Goal: Register for event/course

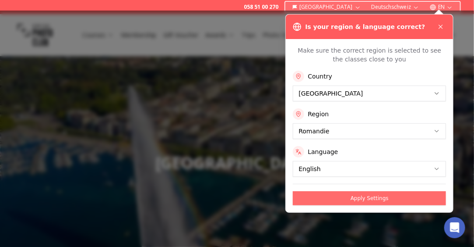
click at [364, 197] on button "Apply Settings" at bounding box center [369, 198] width 153 height 14
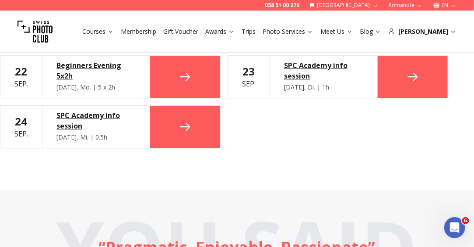
scroll to position [876, 0]
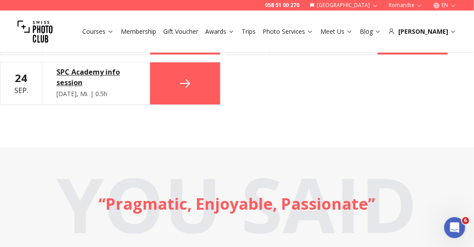
click at [185, 79] on icon at bounding box center [185, 83] width 10 height 8
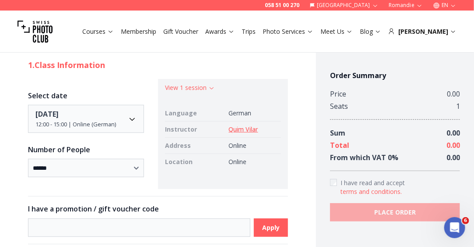
scroll to position [88, 0]
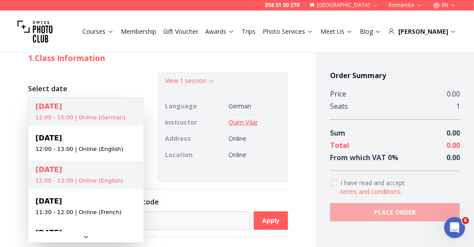
select select "**********"
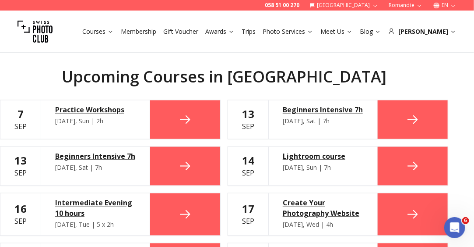
scroll to position [482, 0]
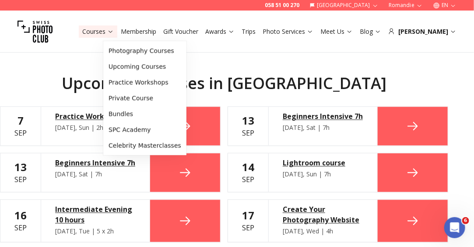
click at [114, 35] on link "Courses" at bounding box center [98, 31] width 32 height 9
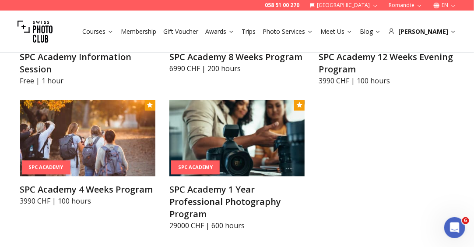
scroll to position [1051, 0]
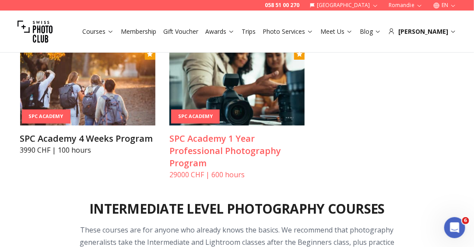
click at [213, 146] on h3 "SPC Academy 1 Year Professional Photography Program" at bounding box center [237, 150] width 135 height 37
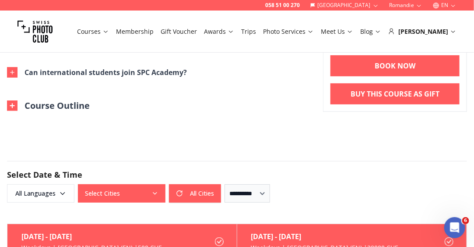
scroll to position [1183, 0]
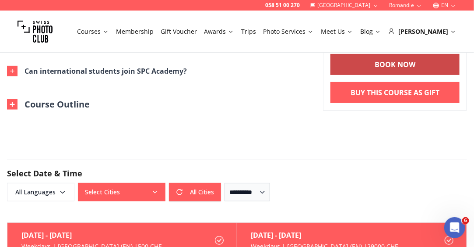
click at [375, 65] on b "BOOK NOW" at bounding box center [395, 64] width 41 height 11
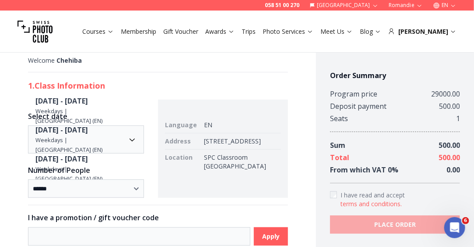
scroll to position [88, 0]
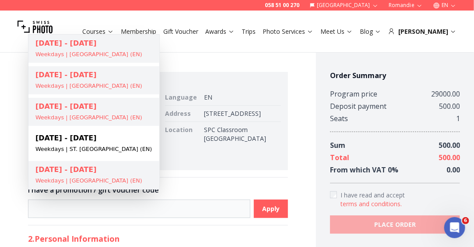
select select "**********"
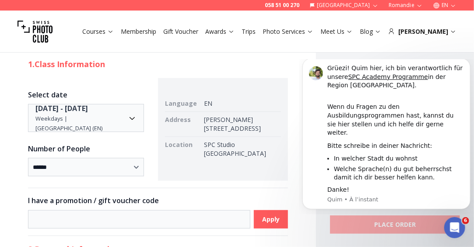
scroll to position [0, 0]
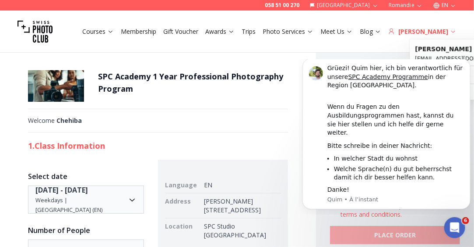
click at [453, 32] on icon at bounding box center [453, 31] width 7 height 7
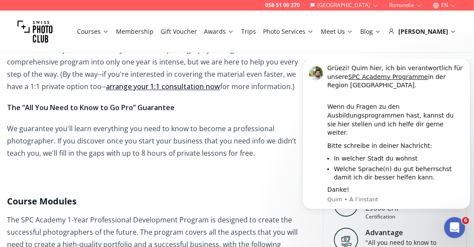
scroll to position [613, 0]
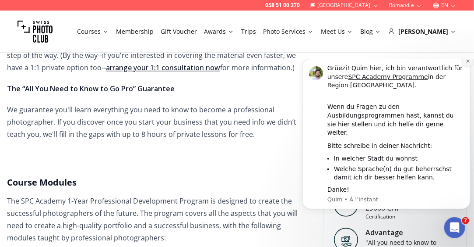
click at [467, 63] on icon "Dismiss notification" at bounding box center [468, 60] width 5 height 5
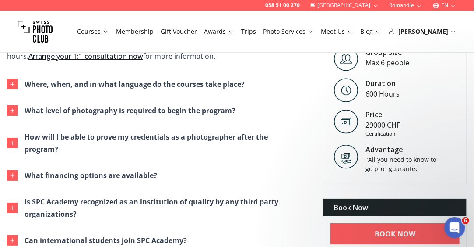
scroll to position [1008, 0]
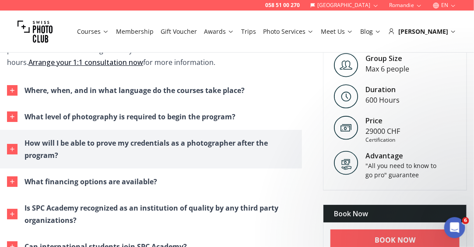
click at [114, 144] on div "How will I be able to prove my credentials as a photographer after the program?" at bounding box center [160, 149] width 271 height 25
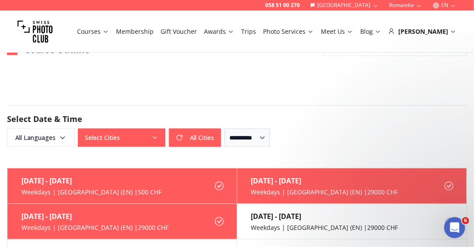
scroll to position [1446, 0]
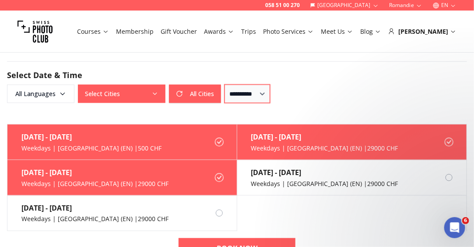
click at [270, 85] on select "**********" at bounding box center [248, 94] width 46 height 18
click at [225, 85] on select "**********" at bounding box center [248, 94] width 46 height 18
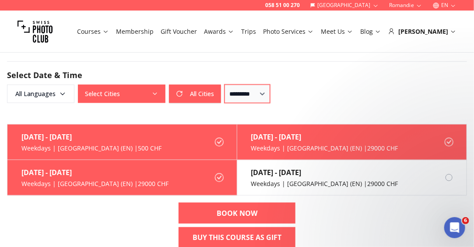
click at [270, 85] on select "**********" at bounding box center [248, 94] width 46 height 18
select select "*"
click at [225, 85] on select "**********" at bounding box center [248, 94] width 46 height 18
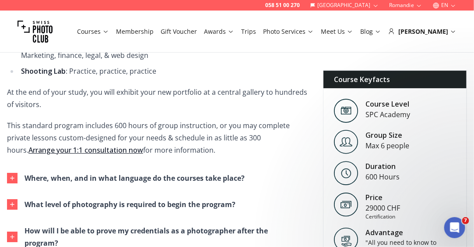
scroll to position [964, 0]
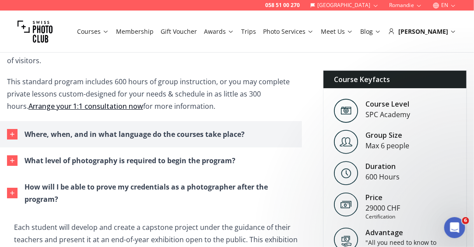
click at [156, 133] on div "Where, when, and in what language do the courses take place?" at bounding box center [135, 134] width 220 height 12
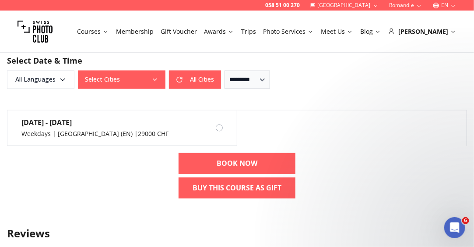
scroll to position [1665, 0]
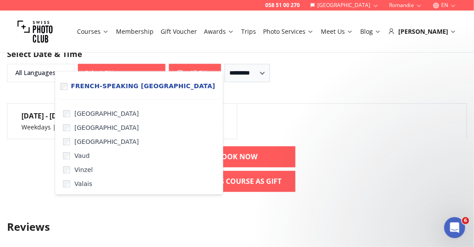
click at [156, 69] on icon "button" at bounding box center [155, 72] width 7 height 7
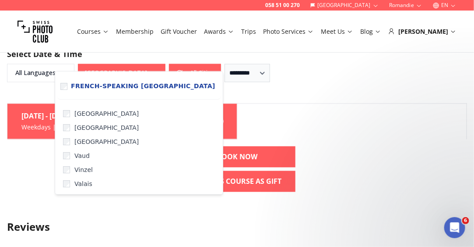
click at [310, 109] on div "[DATE] - [DATE] Weekdays | [GEOGRAPHIC_DATA] (EN) | 29000 CHF" at bounding box center [237, 121] width 460 height 36
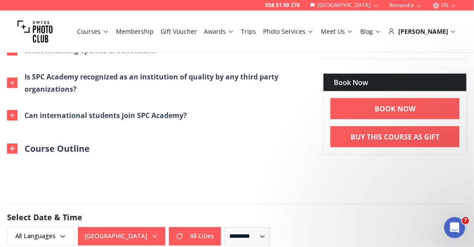
scroll to position [1489, 0]
